Goal: Check status: Check status

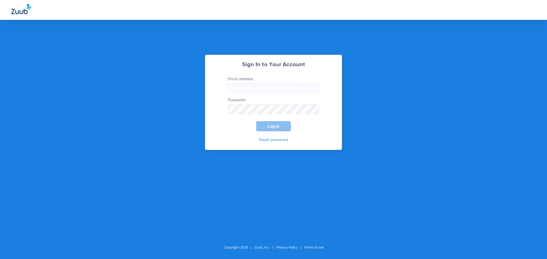
click at [249, 87] on input "Email address" at bounding box center [273, 88] width 91 height 10
type input "[EMAIL_ADDRESS][DOMAIN_NAME]"
click at [313, 155] on div "Sign In to Your Account Email address [EMAIL_ADDRESS][DOMAIN_NAME] Password Log…" at bounding box center [273, 129] width 547 height 259
click at [272, 126] on span "Log In" at bounding box center [273, 126] width 12 height 5
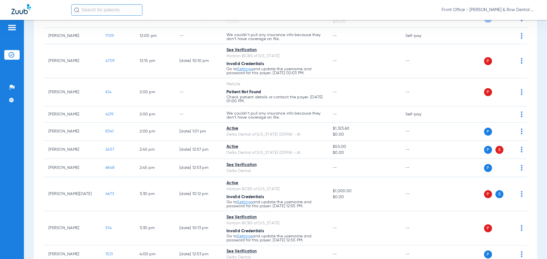
scroll to position [342, 0]
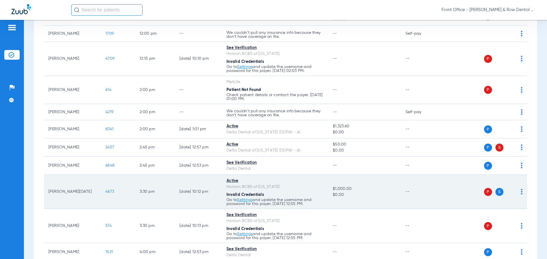
click at [107, 192] on span "4673" at bounding box center [109, 192] width 9 height 4
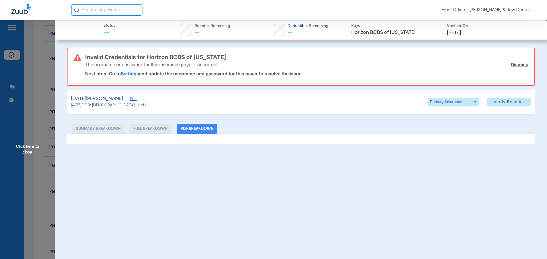
click at [158, 128] on li "Full Breakdown" at bounding box center [150, 129] width 42 height 10
click at [189, 129] on li "PDF Breakdown" at bounding box center [197, 129] width 41 height 10
click at [130, 99] on span "Edit" at bounding box center [132, 99] width 5 height 5
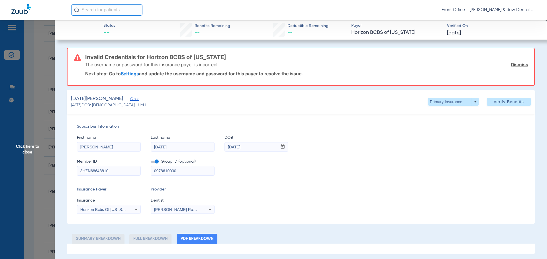
click at [24, 152] on span "Click here to close" at bounding box center [27, 149] width 55 height 259
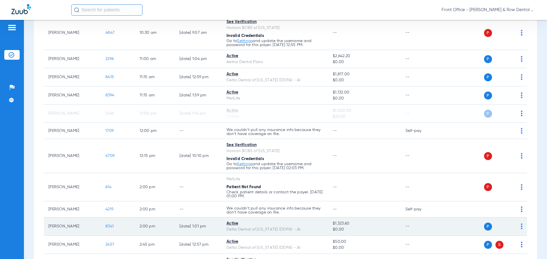
scroll to position [228, 0]
